Goal: Information Seeking & Learning: Learn about a topic

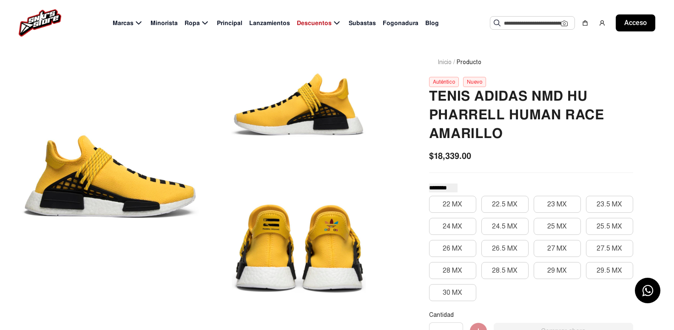
scroll to position [85, 0]
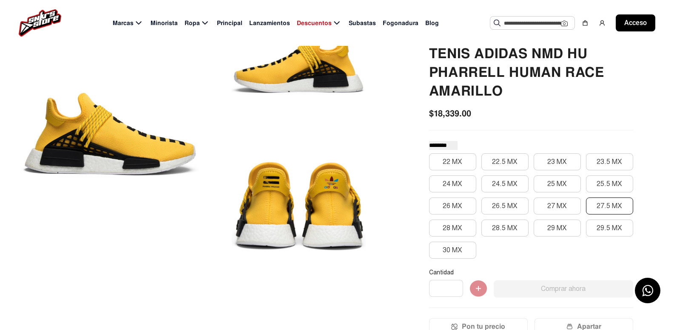
click at [602, 200] on button "27.5 MX" at bounding box center [609, 206] width 47 height 17
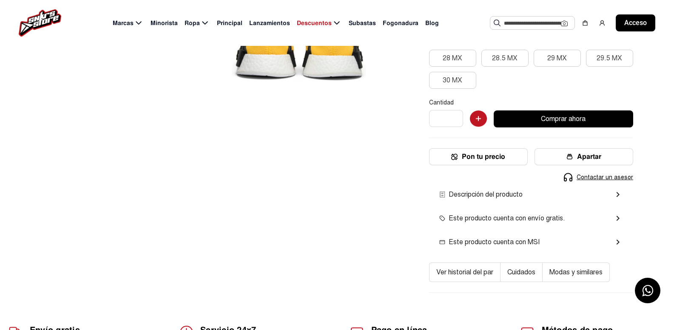
scroll to position [128, 0]
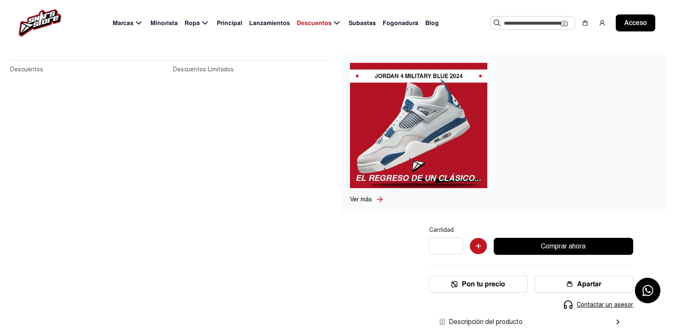
click at [329, 23] on font "Descuentos" at bounding box center [314, 23] width 35 height 8
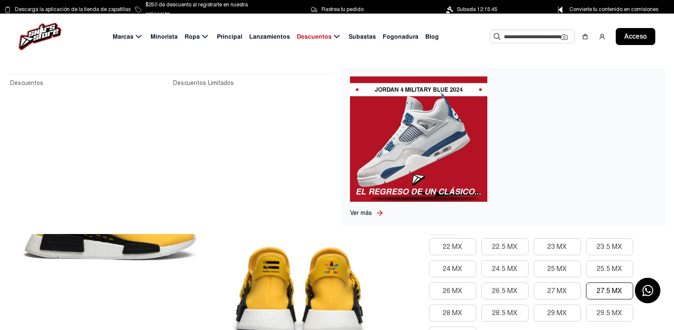
click at [335, 37] on icon at bounding box center [337, 36] width 6 height 3
click at [27, 80] on font "Descuentos" at bounding box center [26, 82] width 33 height 7
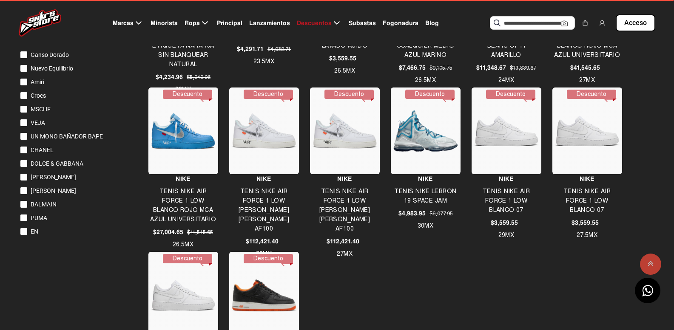
scroll to position [170, 0]
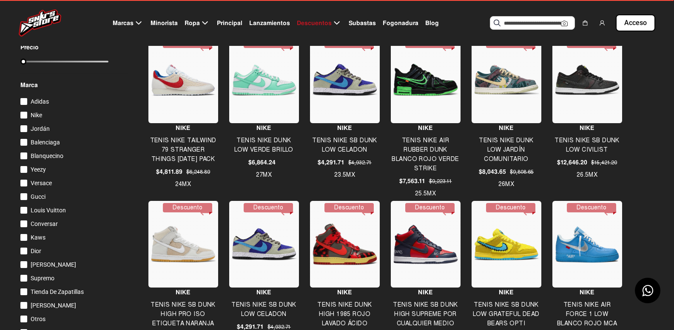
click at [360, 20] on font "Subastas" at bounding box center [362, 23] width 27 height 8
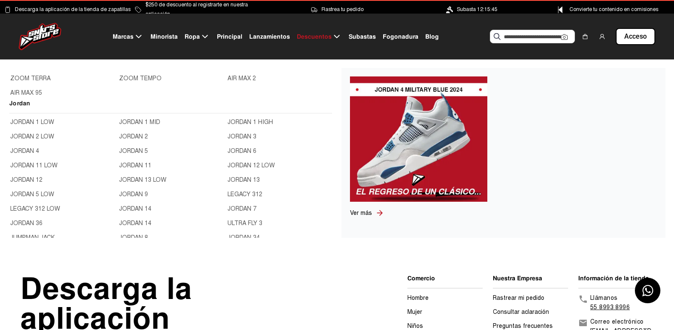
scroll to position [298, 0]
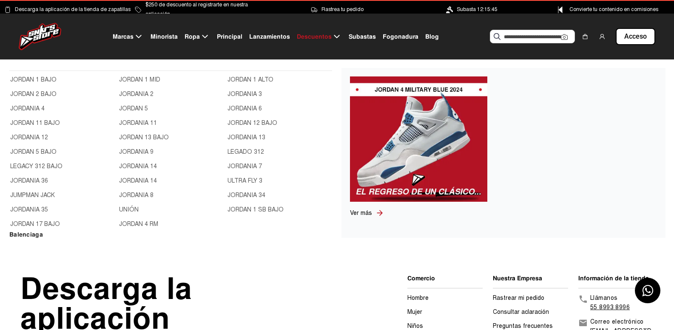
click at [249, 108] on font "JORDANIA 6" at bounding box center [244, 108] width 34 height 7
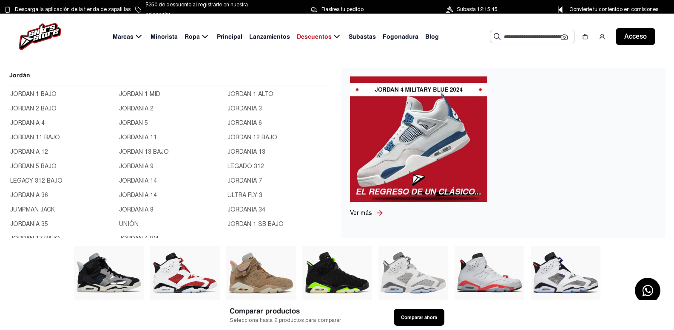
scroll to position [298, 0]
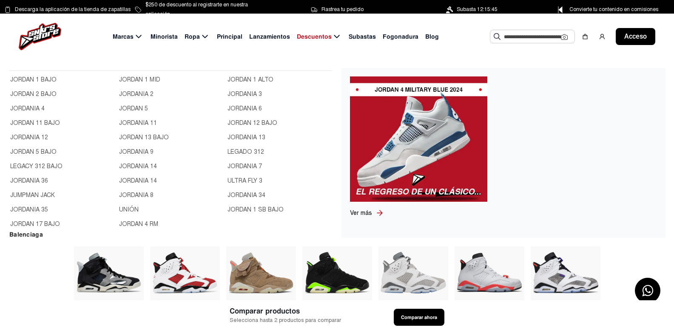
click at [245, 165] on font "JORDANIA 7" at bounding box center [244, 166] width 34 height 7
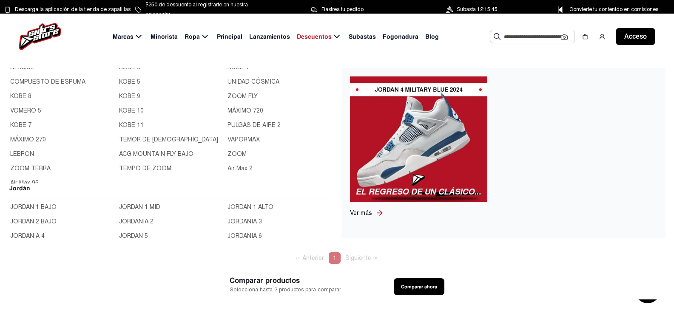
scroll to position [58, 0]
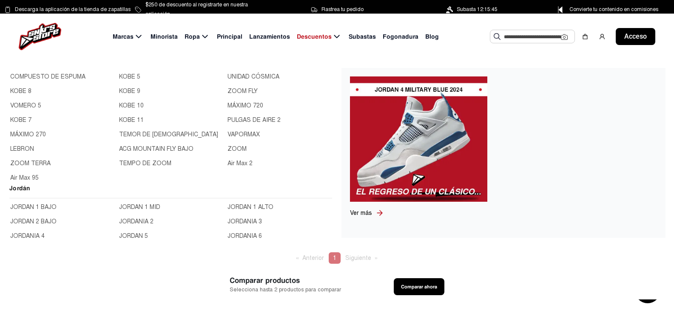
click at [132, 234] on font "JORDAN 5" at bounding box center [133, 236] width 29 height 7
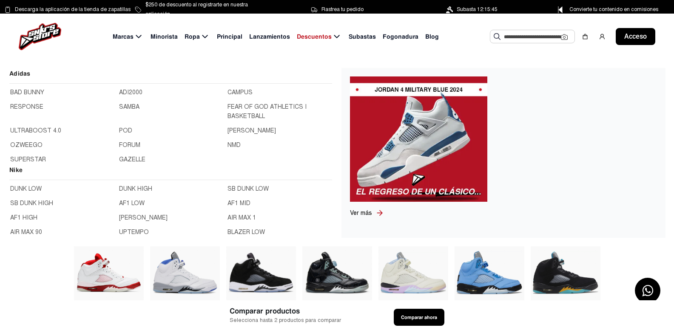
click at [139, 37] on icon at bounding box center [138, 36] width 10 height 11
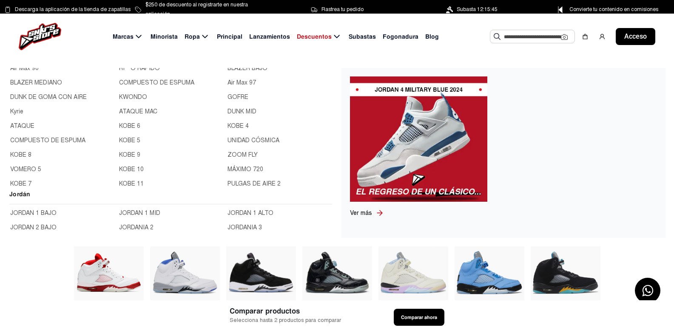
scroll to position [255, 0]
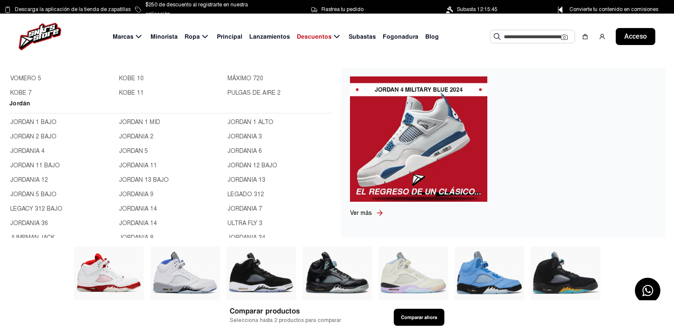
click at [35, 150] on font "JORDANIA 4" at bounding box center [27, 150] width 34 height 7
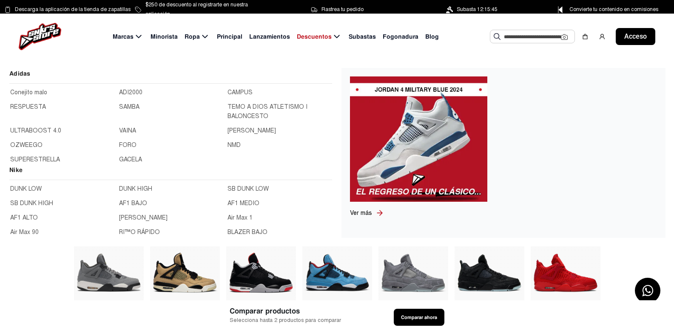
click at [27, 145] on font "OZWEEGO" at bounding box center [26, 145] width 32 height 7
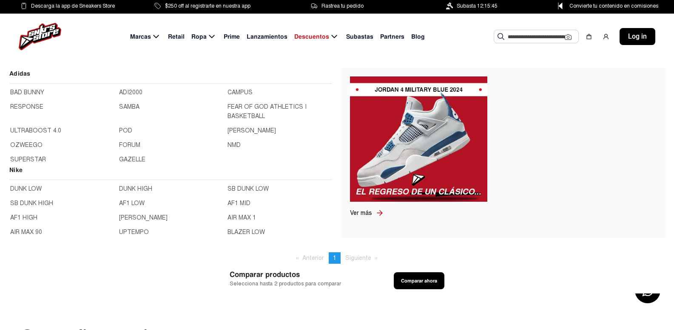
click at [234, 142] on link "NMD" at bounding box center [279, 145] width 104 height 9
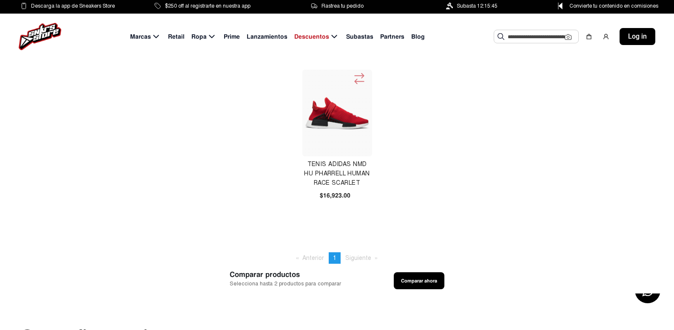
click at [521, 34] on input "text" at bounding box center [536, 36] width 57 height 13
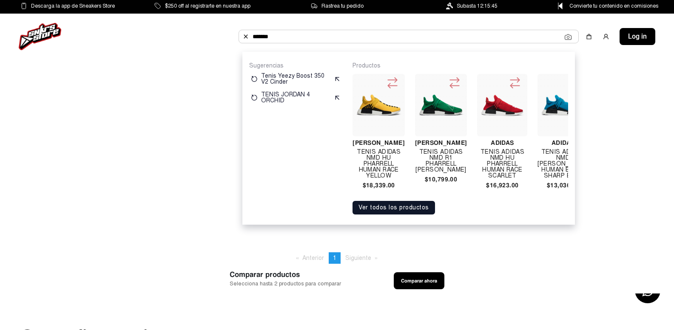
type input "*******"
click at [635, 35] on span "Log in" at bounding box center [637, 36] width 19 height 10
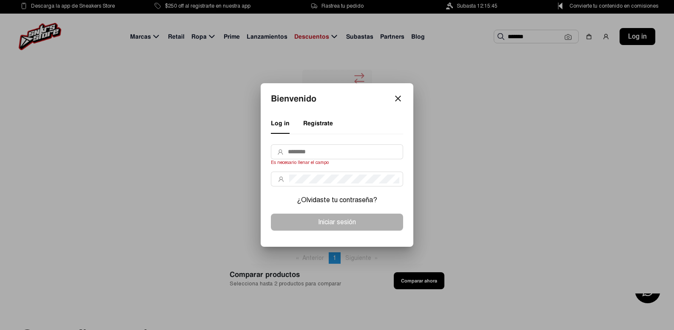
click at [396, 102] on mat-icon "close" at bounding box center [398, 99] width 10 height 10
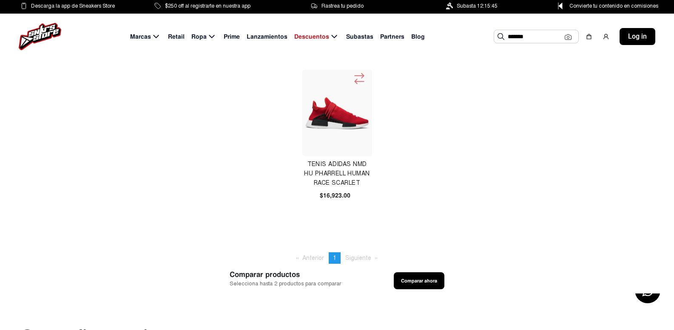
click at [542, 33] on input "*******" at bounding box center [536, 36] width 57 height 13
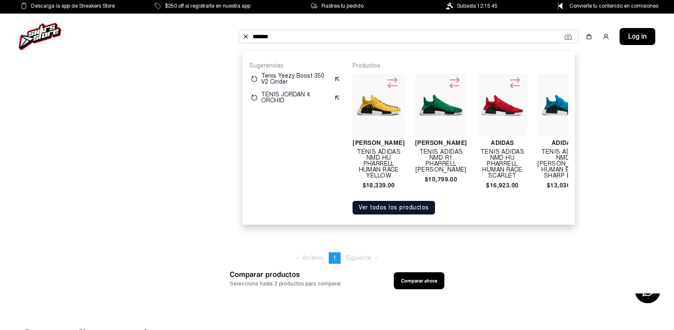
click at [390, 214] on button "Ver todos los productos" at bounding box center [393, 208] width 82 height 14
